Goal: Navigation & Orientation: Find specific page/section

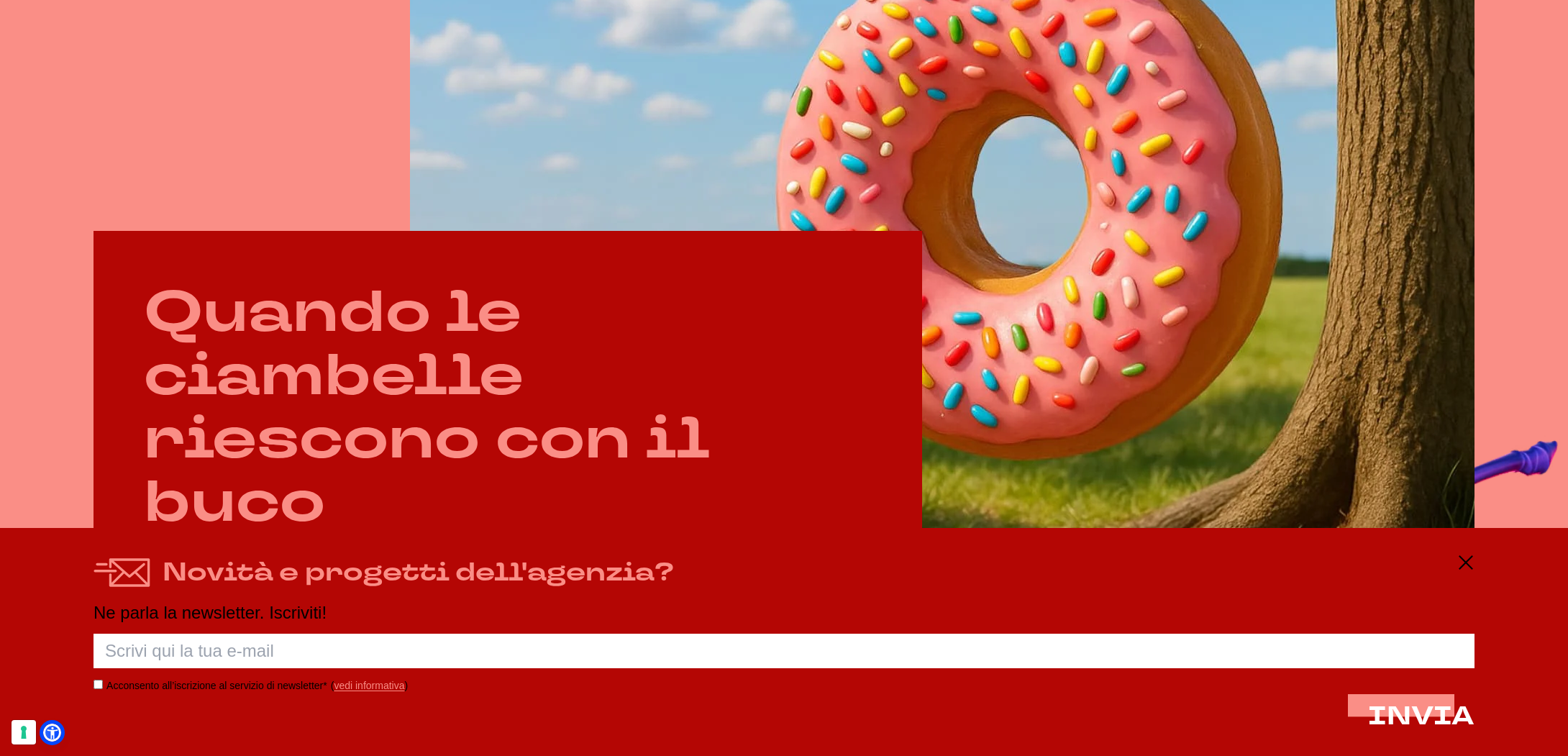
scroll to position [901, 0]
click at [1468, 559] on icon at bounding box center [1466, 562] width 17 height 17
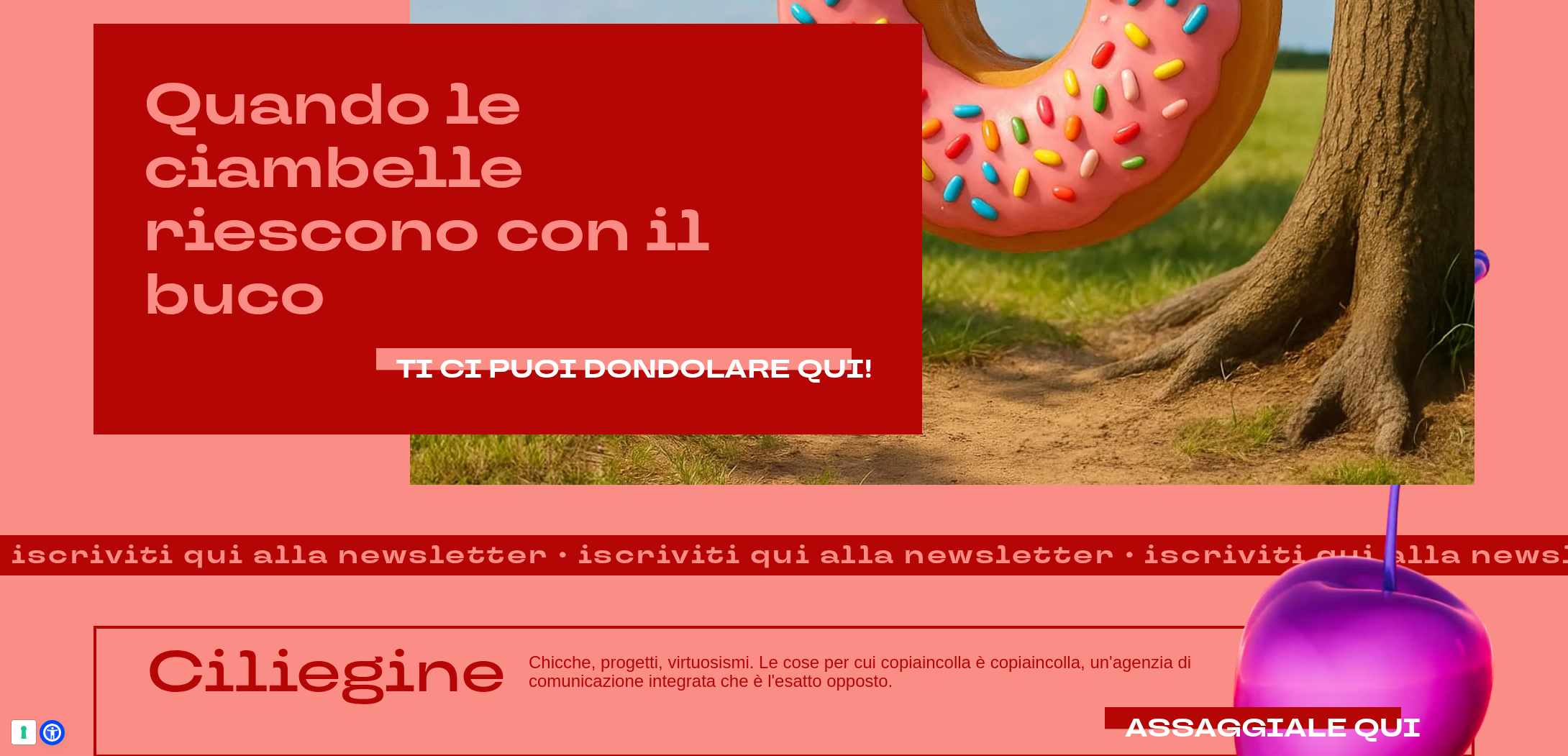
scroll to position [1107, 0]
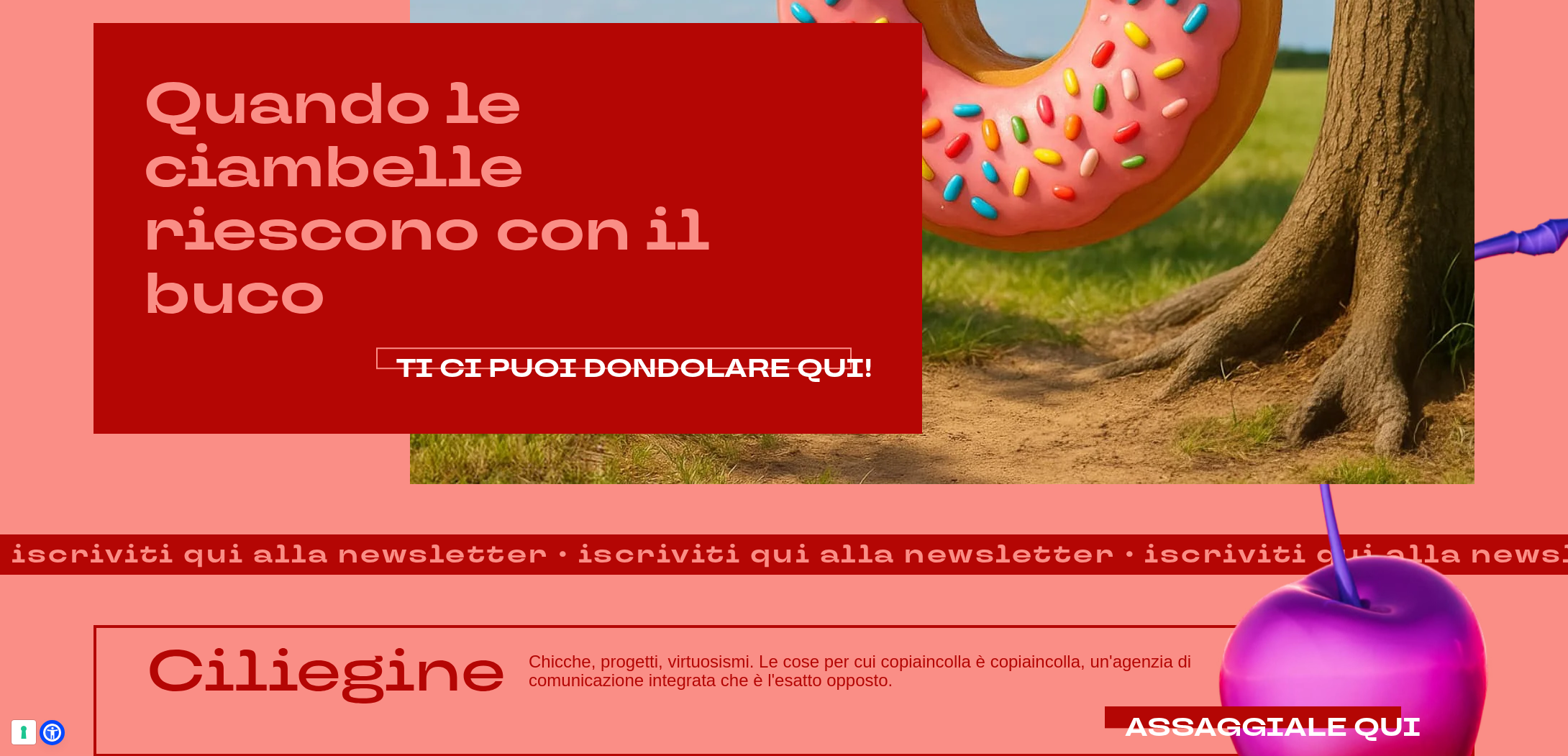
click at [717, 362] on span "TI CI PUOI DONDOLARE QUI!" at bounding box center [634, 369] width 476 height 34
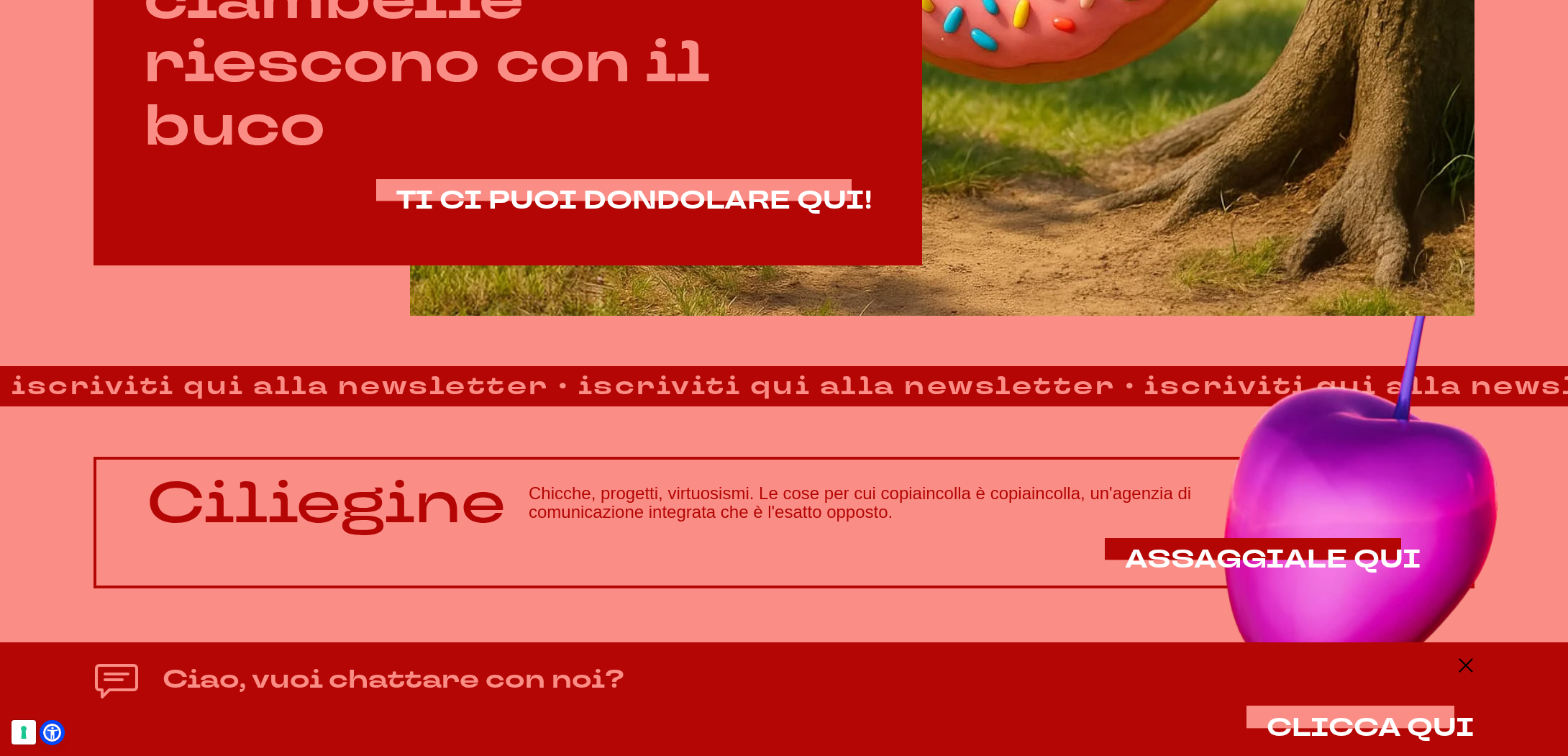
scroll to position [1277, 0]
click at [1471, 665] on line at bounding box center [1466, 665] width 17 height 0
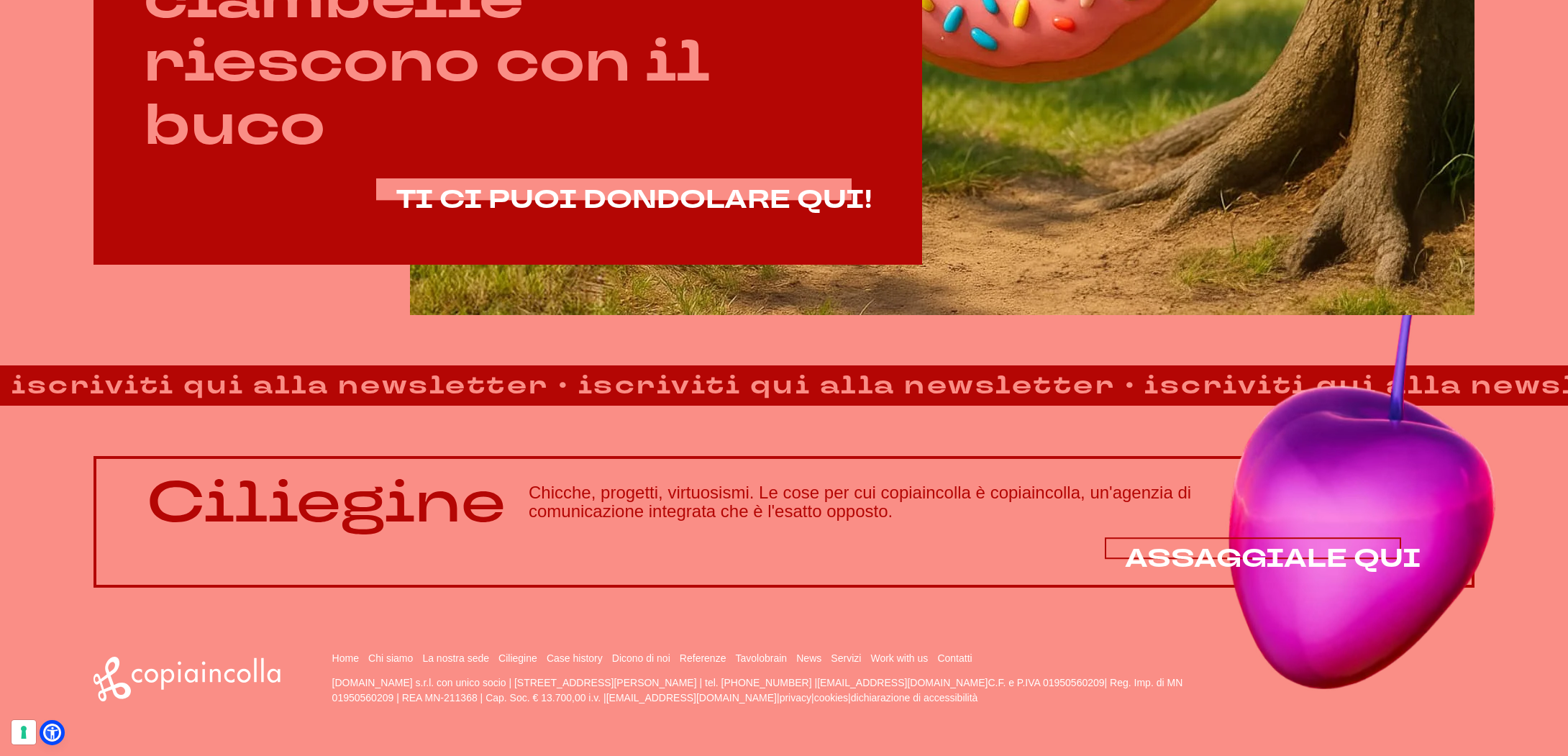
click at [1185, 551] on span "ASSAGGIALE QUI" at bounding box center [1273, 559] width 297 height 34
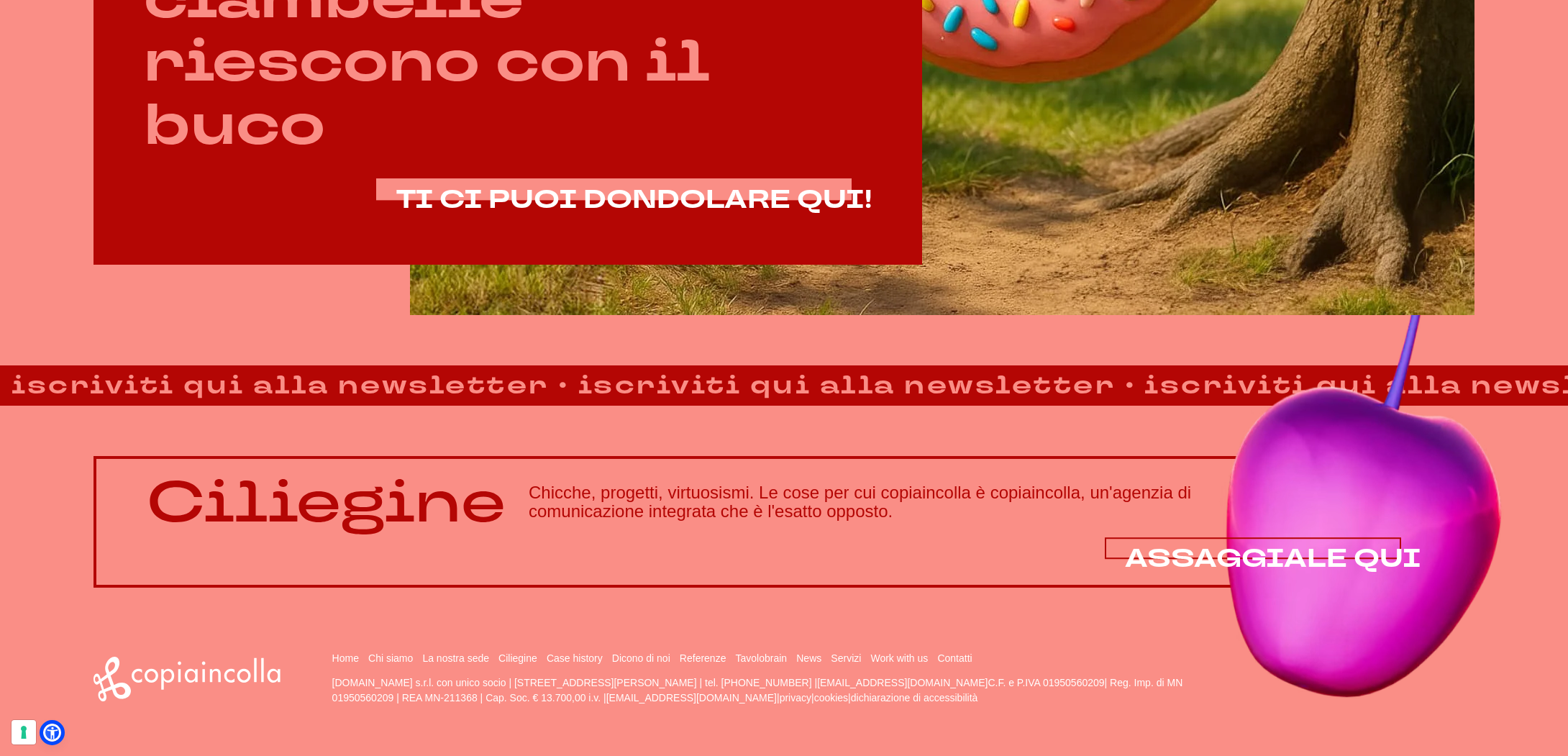
scroll to position [1274, 0]
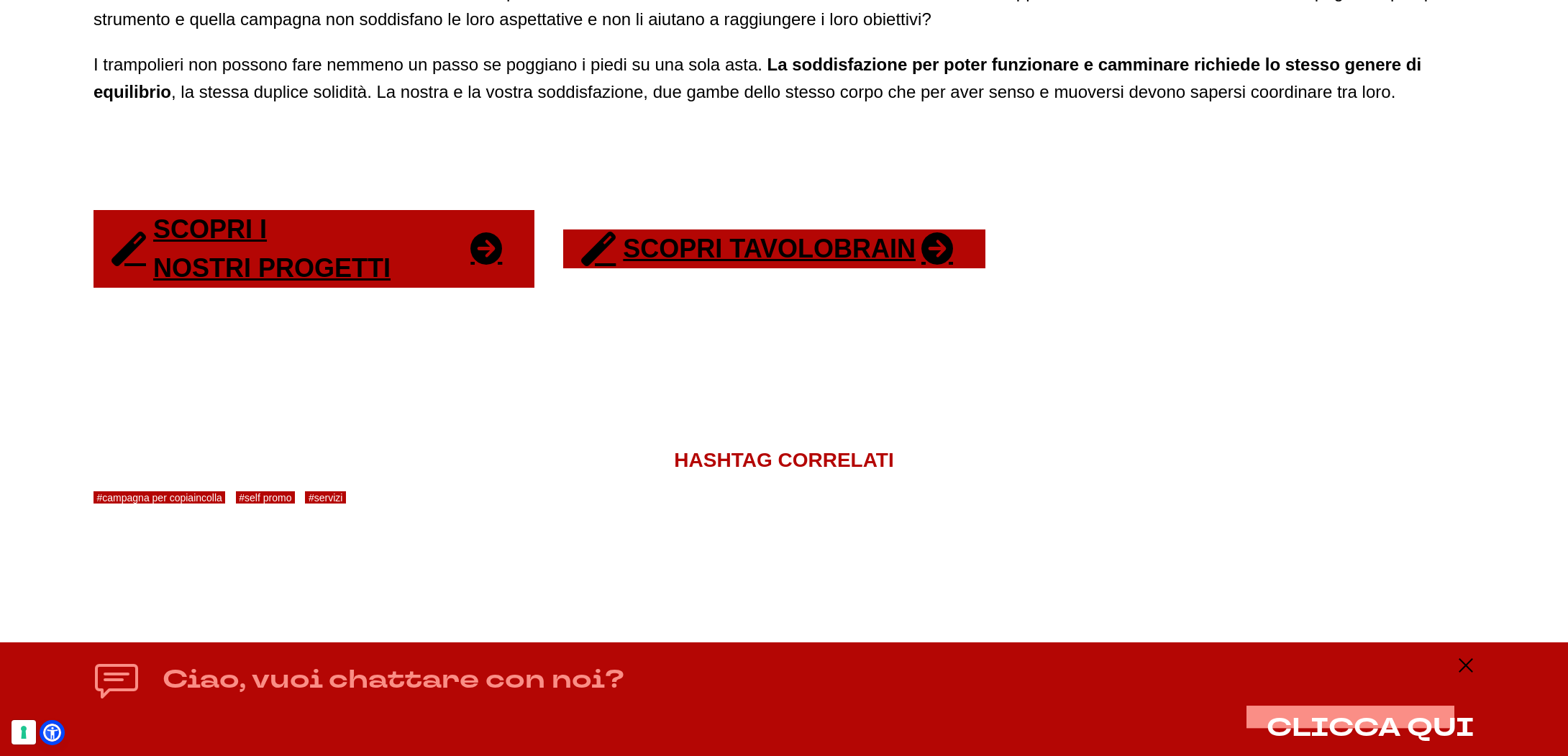
scroll to position [3077, 0]
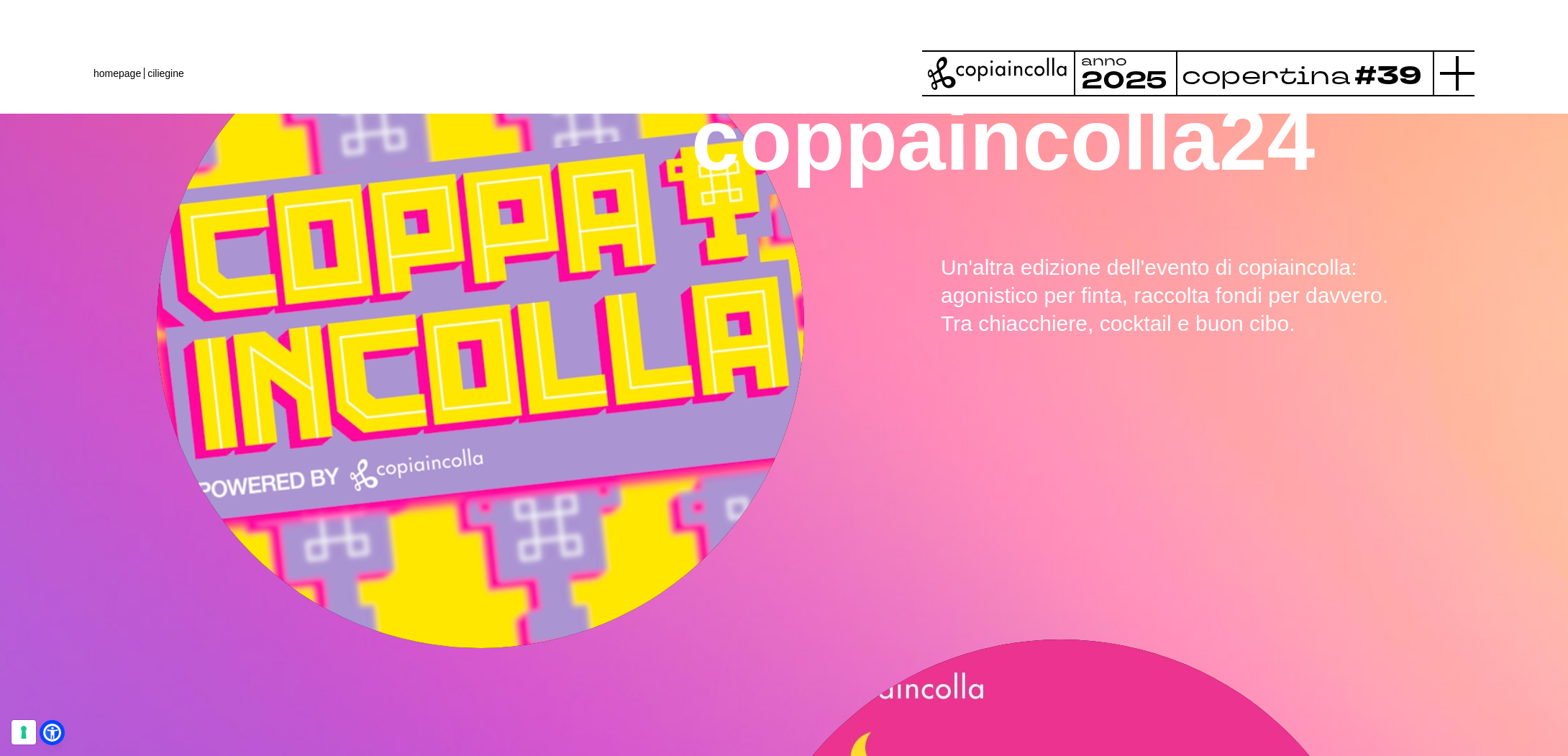
scroll to position [1308, 0]
click at [1462, 71] on icon at bounding box center [1458, 74] width 34 height 34
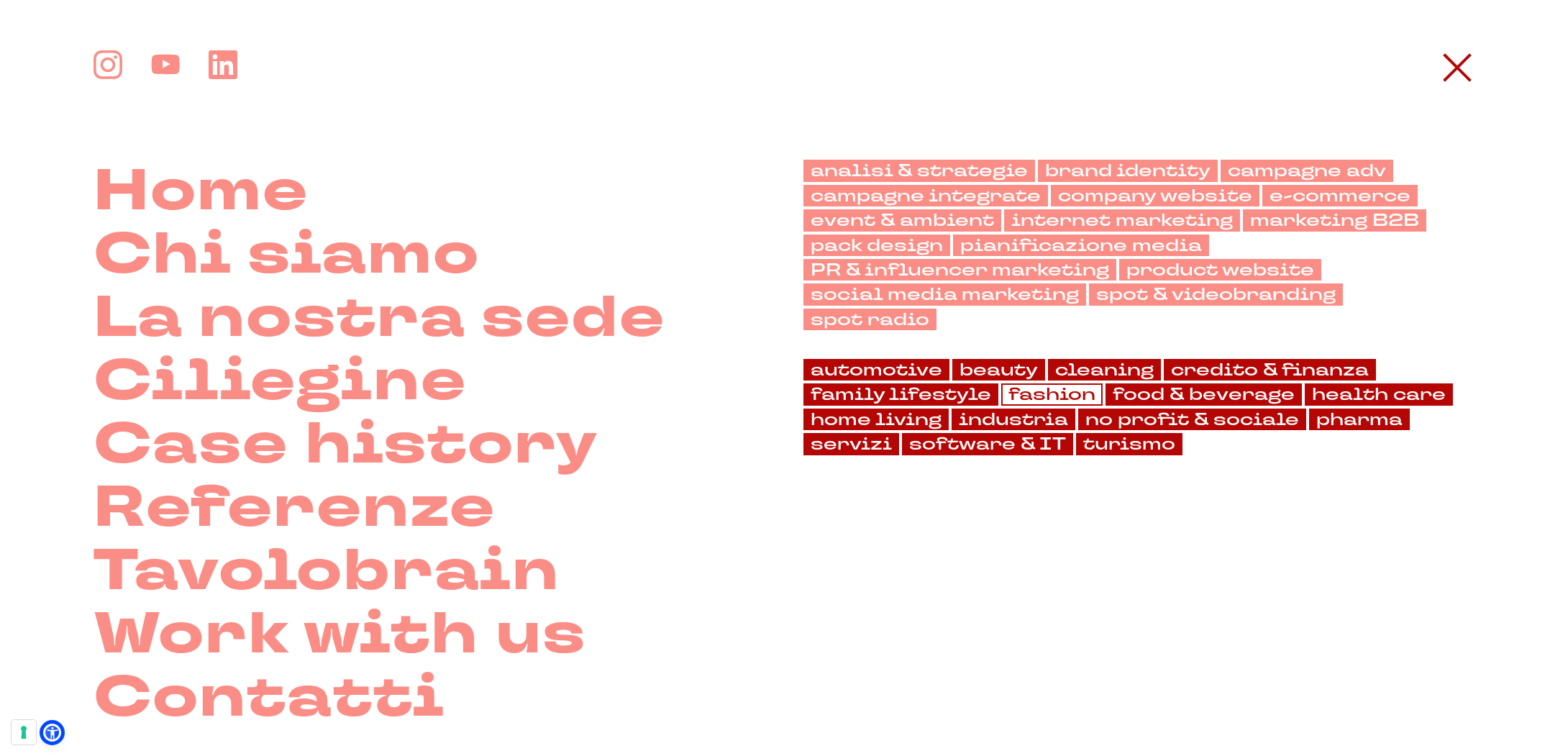
click at [1006, 389] on link "fashion" at bounding box center [1052, 394] width 101 height 21
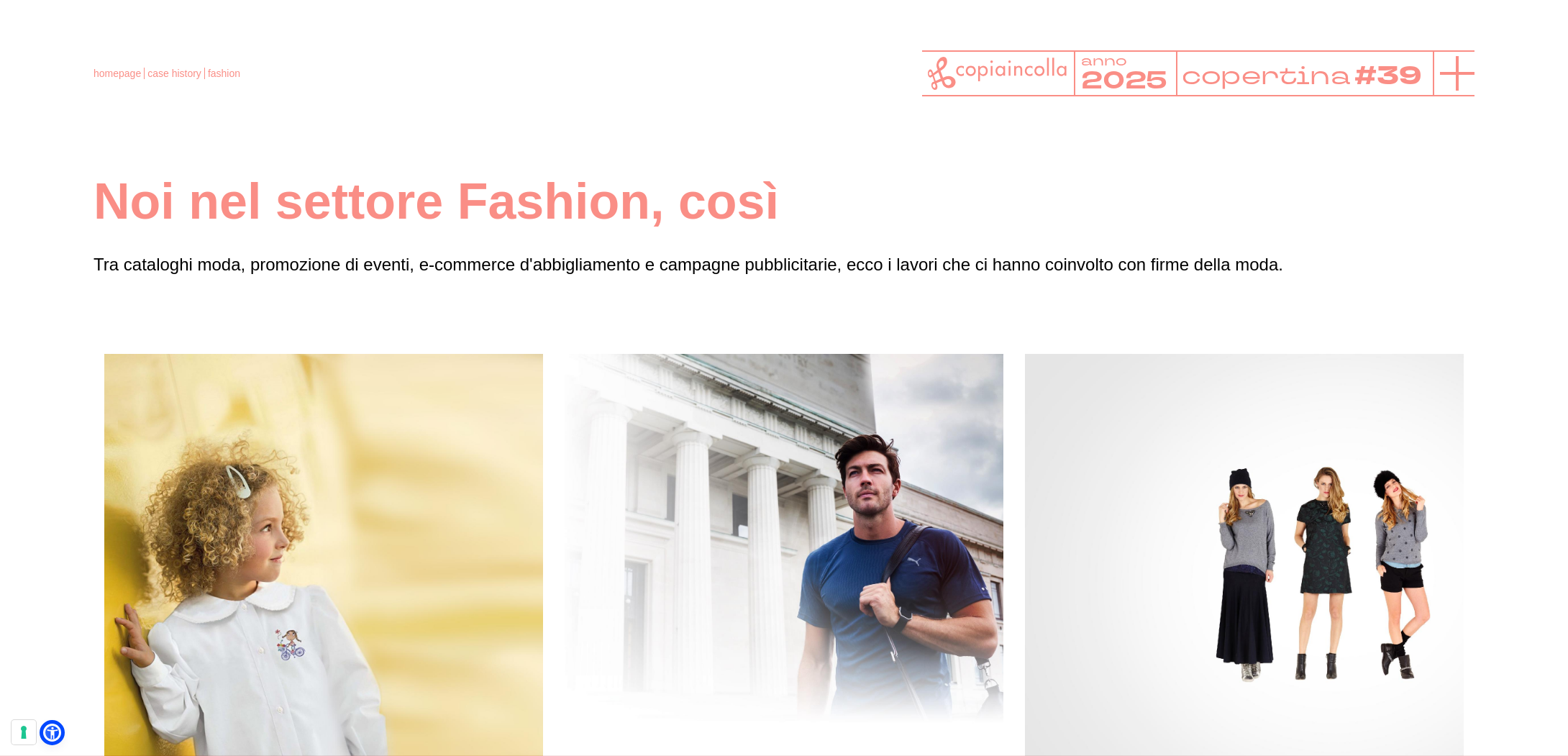
scroll to position [1, 0]
click at [1453, 74] on line at bounding box center [1458, 74] width 34 height 0
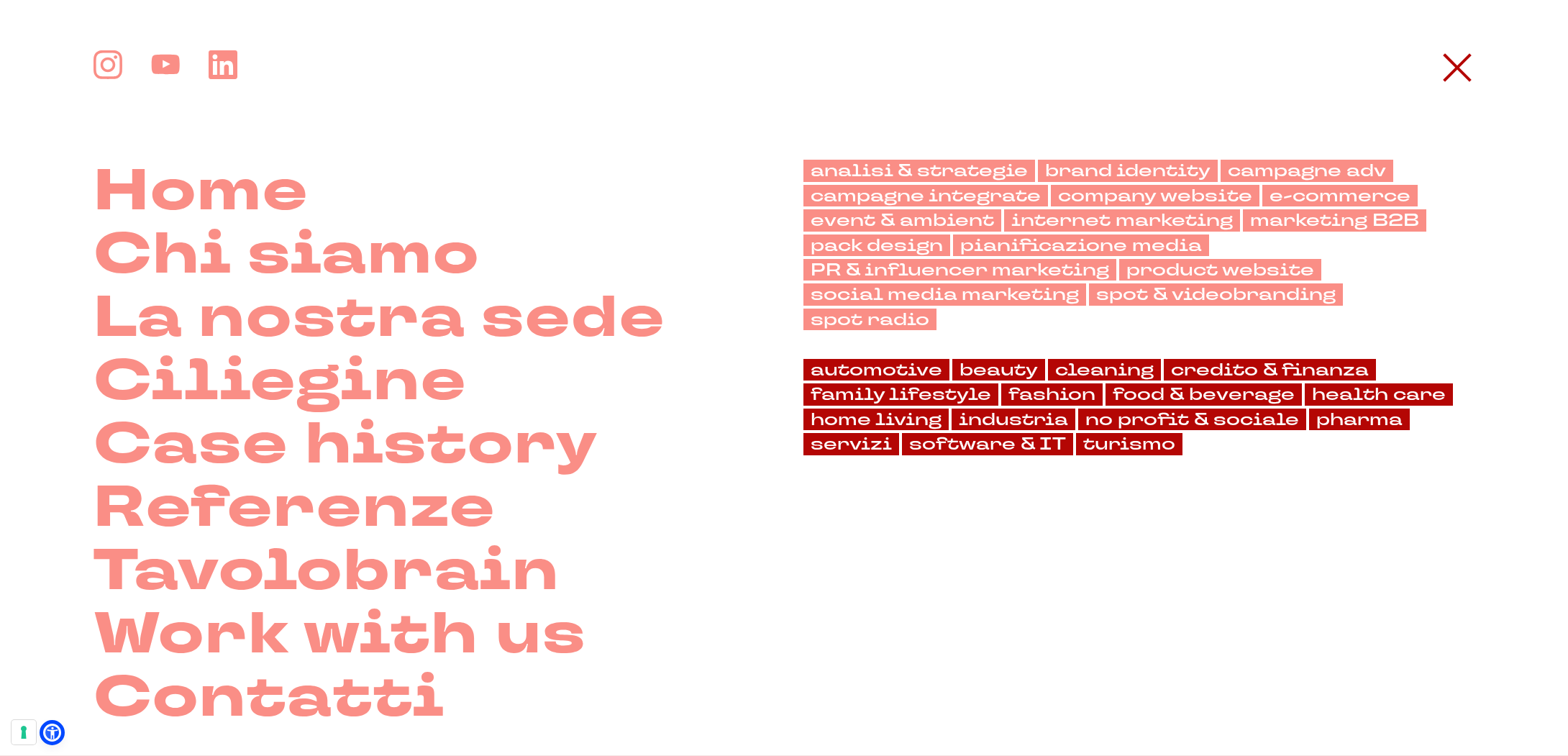
scroll to position [0, 0]
click at [968, 268] on link "PR & influencer marketing" at bounding box center [960, 270] width 313 height 21
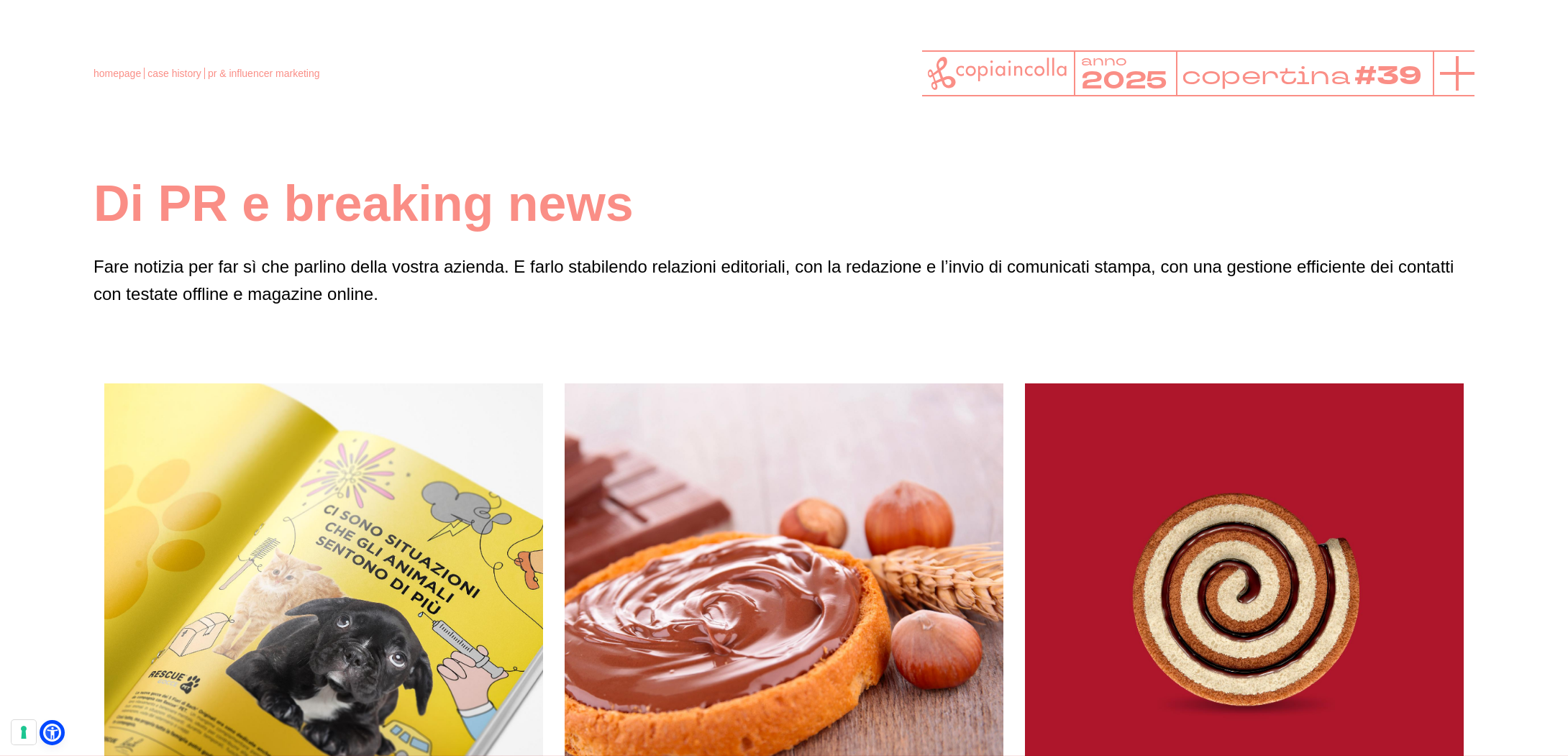
click at [1444, 70] on icon at bounding box center [1458, 74] width 34 height 34
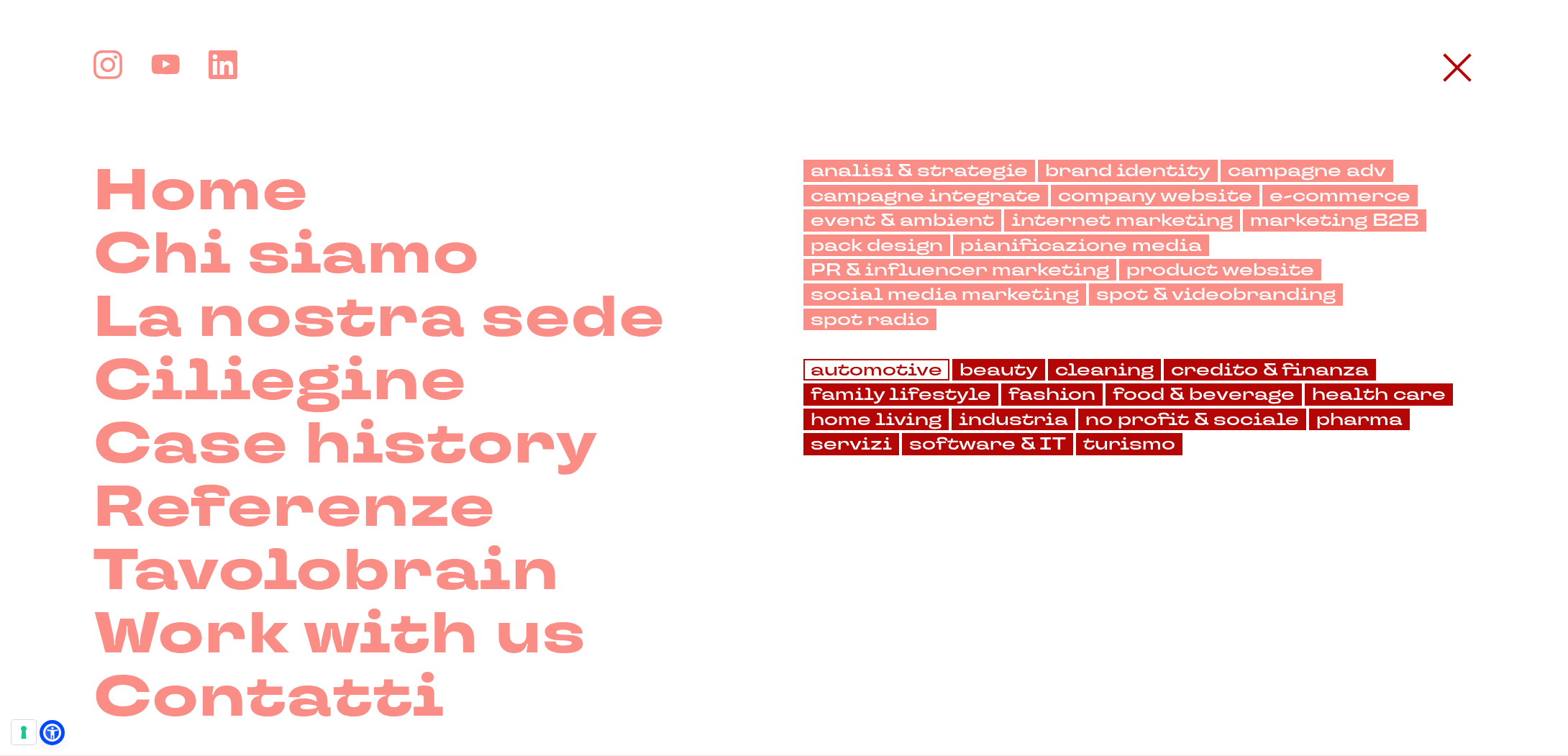
click at [882, 366] on link "automotive" at bounding box center [876, 369] width 146 height 21
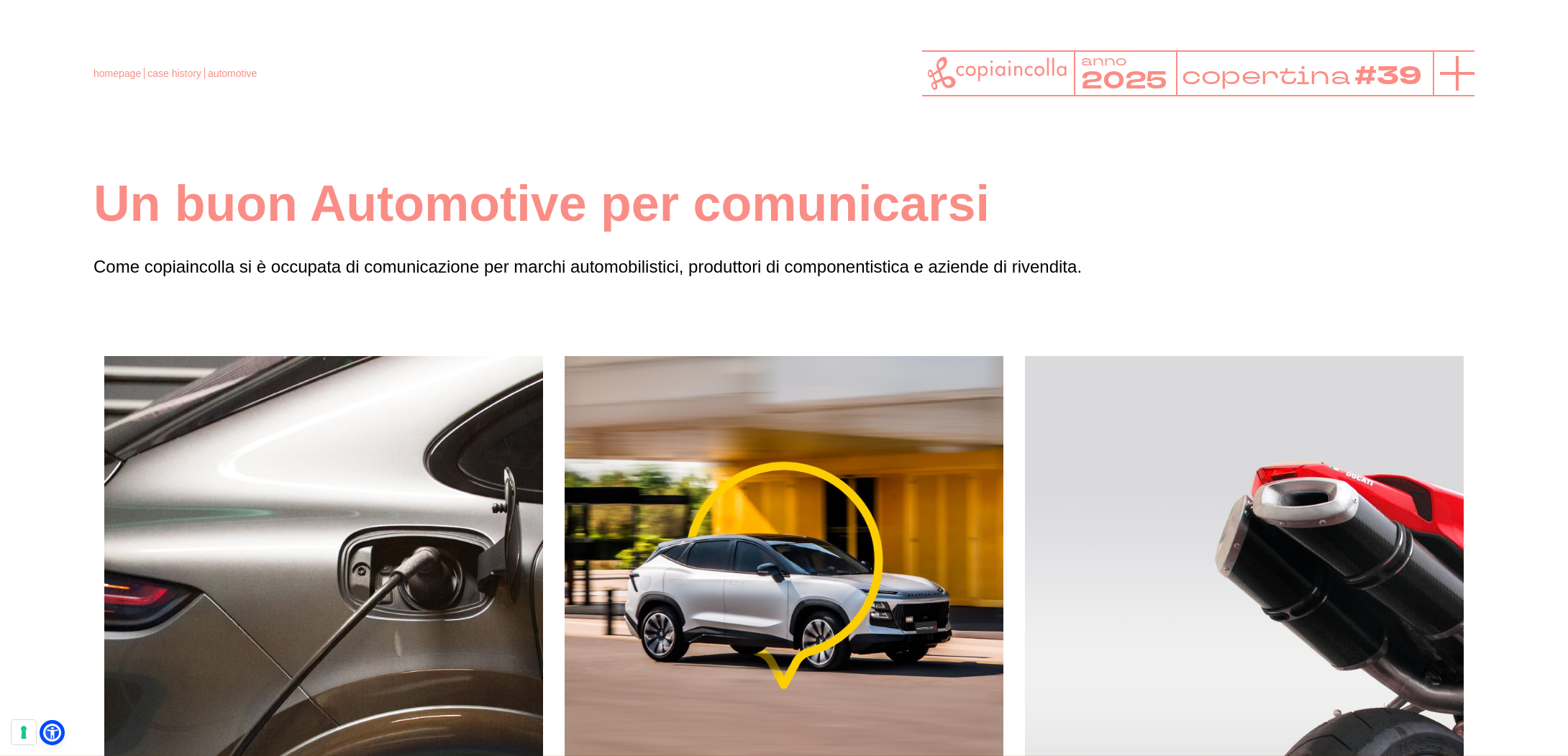
click at [1460, 69] on icon at bounding box center [1458, 74] width 34 height 34
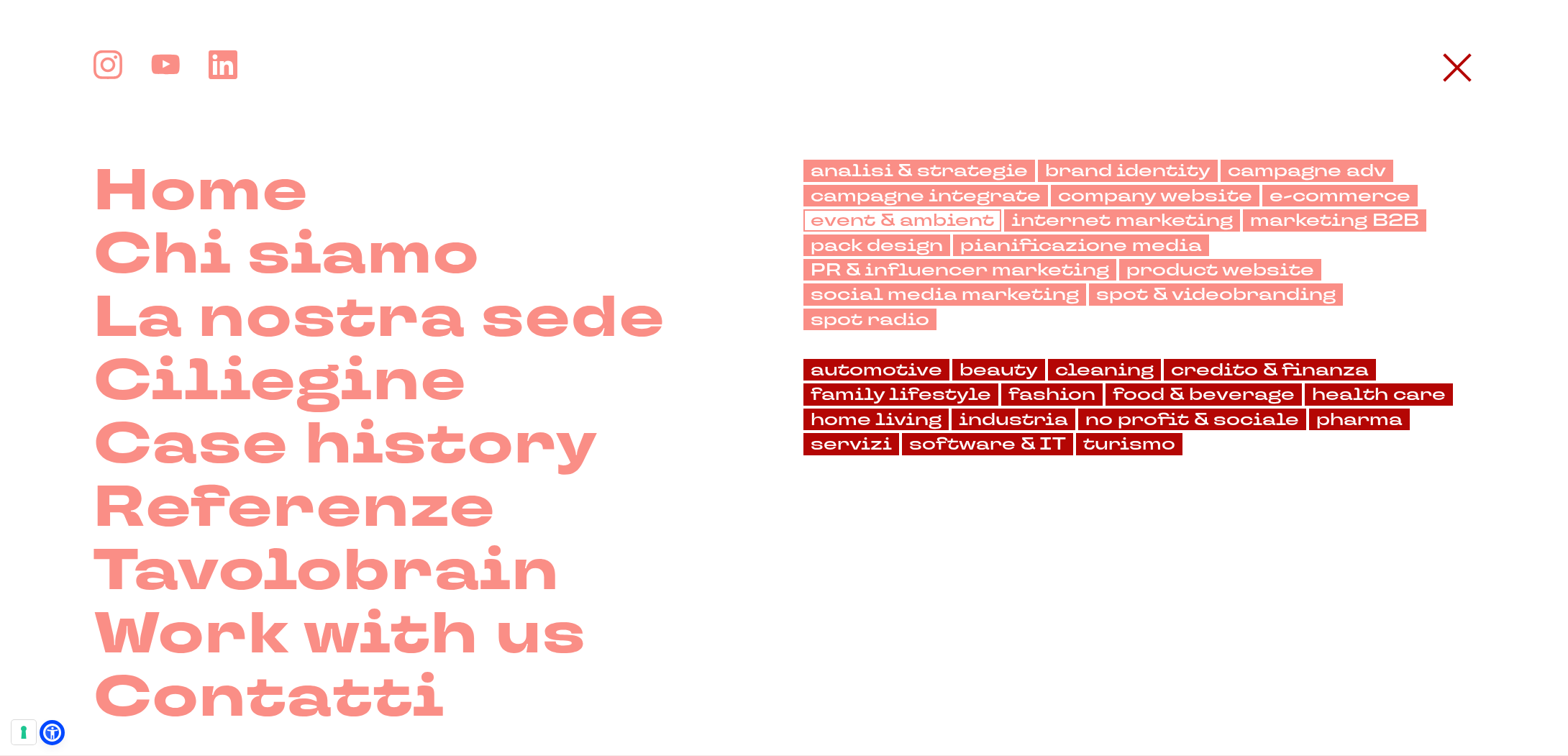
click at [991, 223] on link "event & ambient" at bounding box center [903, 220] width 198 height 21
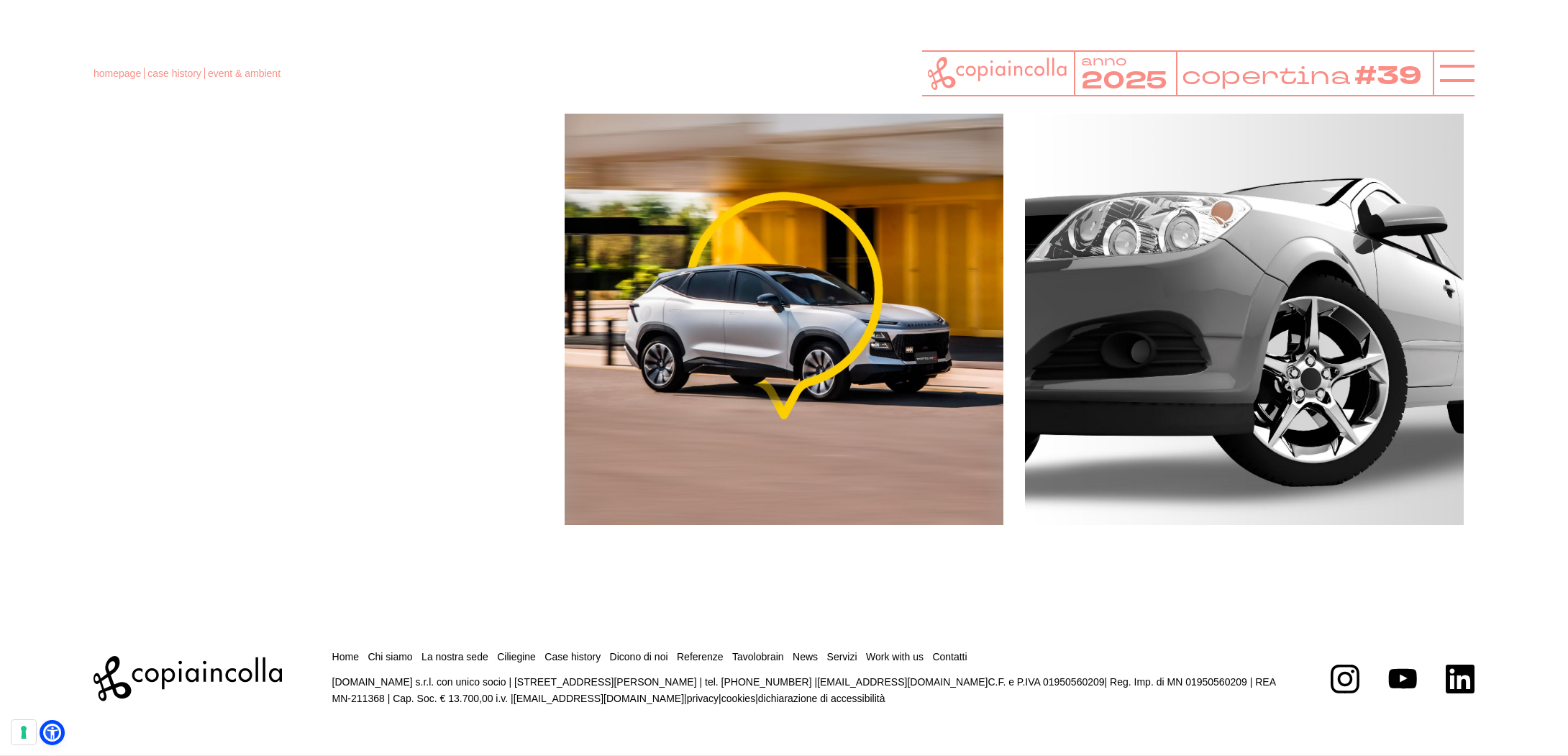
scroll to position [7267, 0]
